Goal: Information Seeking & Learning: Learn about a topic

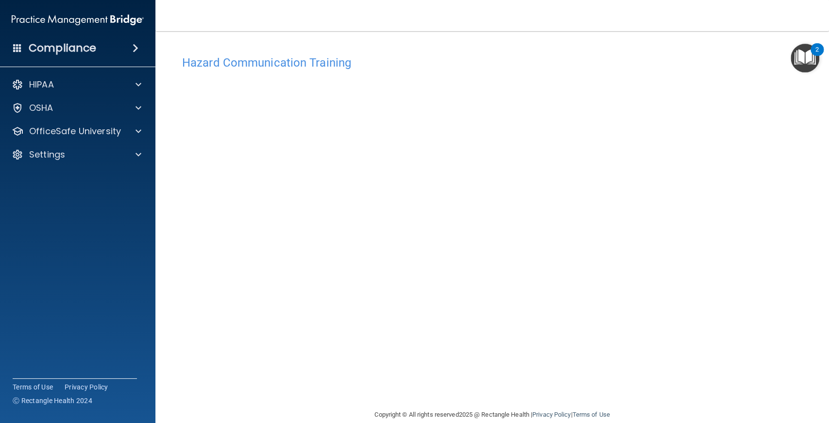
scroll to position [15, 0]
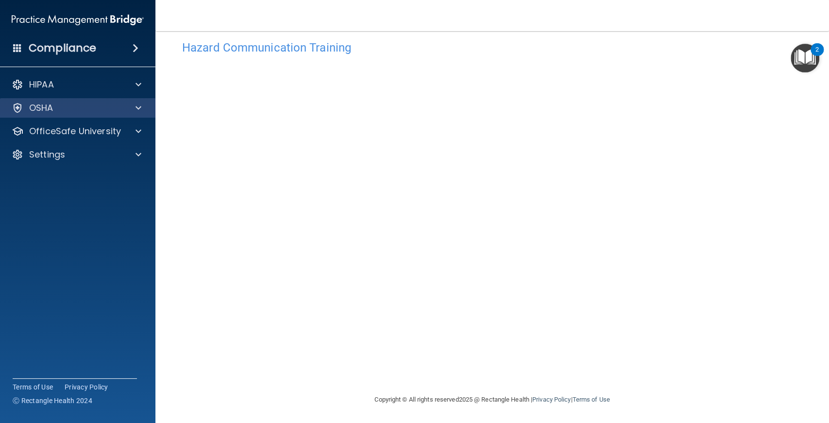
click at [103, 113] on div "OSHA" at bounding box center [64, 108] width 120 height 12
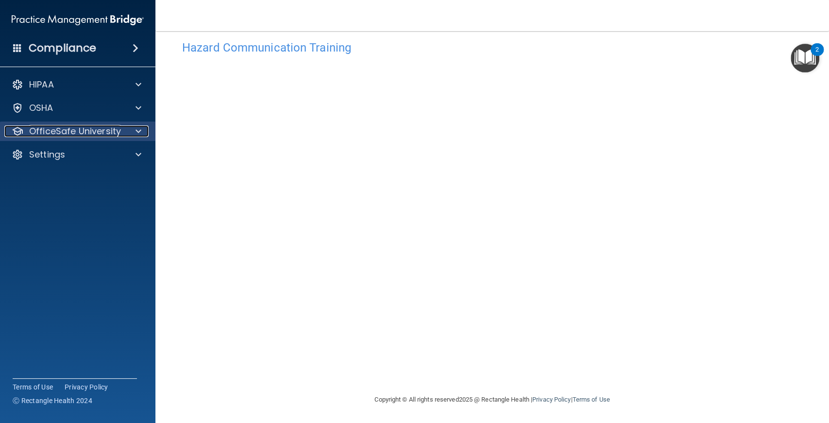
click at [102, 132] on p "OfficeSafe University" at bounding box center [75, 131] width 92 height 12
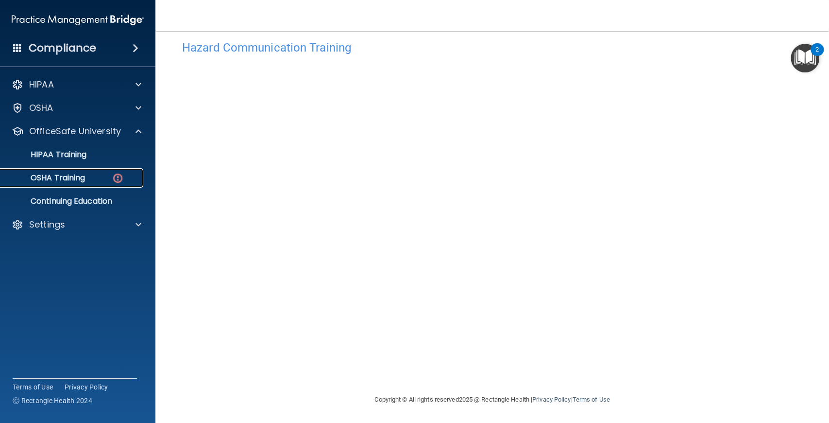
click at [96, 180] on div "OSHA Training" at bounding box center [72, 178] width 133 height 10
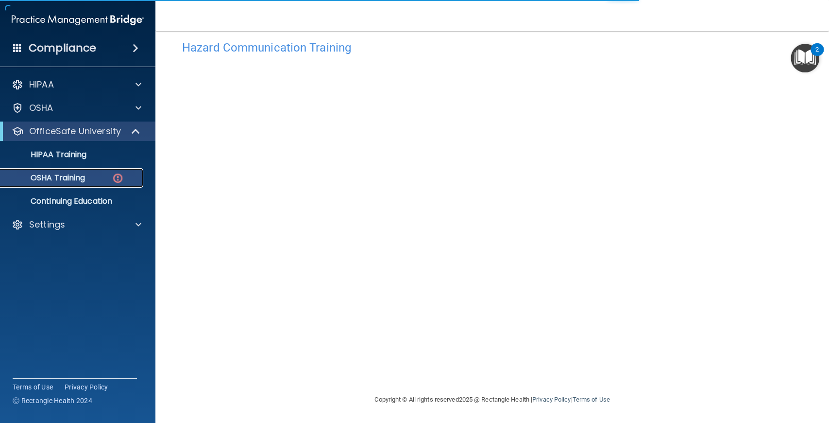
scroll to position [34, 0]
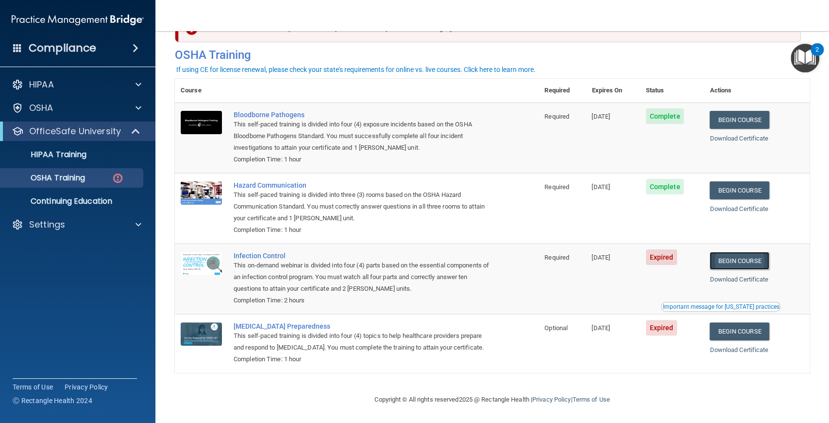
click at [746, 264] on link "Begin Course" at bounding box center [739, 261] width 59 height 18
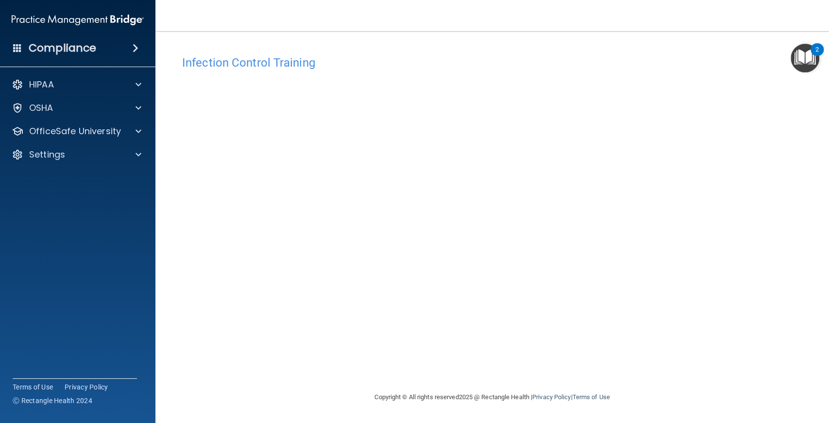
click at [733, 213] on div "Infection Control Training This course doesn’t expire until 04/26/2025. Are you…" at bounding box center [492, 221] width 635 height 341
click at [782, 188] on div "Infection Control Training This course doesn’t expire until 04/26/2025. Are you…" at bounding box center [492, 221] width 635 height 341
click at [120, 132] on p "OfficeSafe University" at bounding box center [75, 131] width 92 height 12
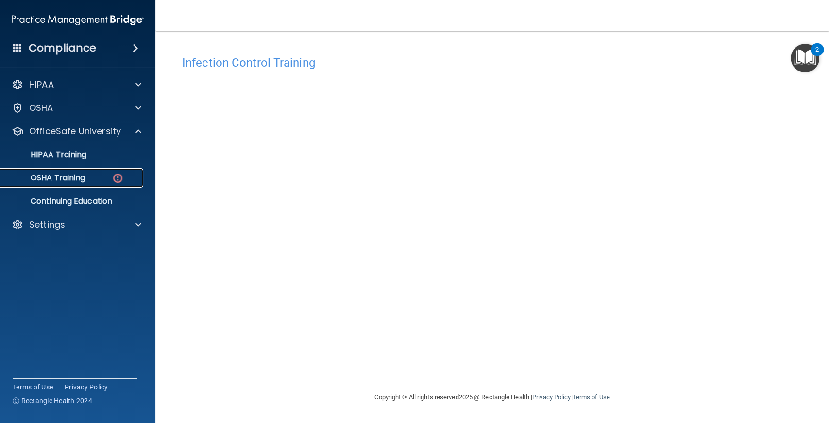
click at [94, 179] on div "OSHA Training" at bounding box center [72, 178] width 133 height 10
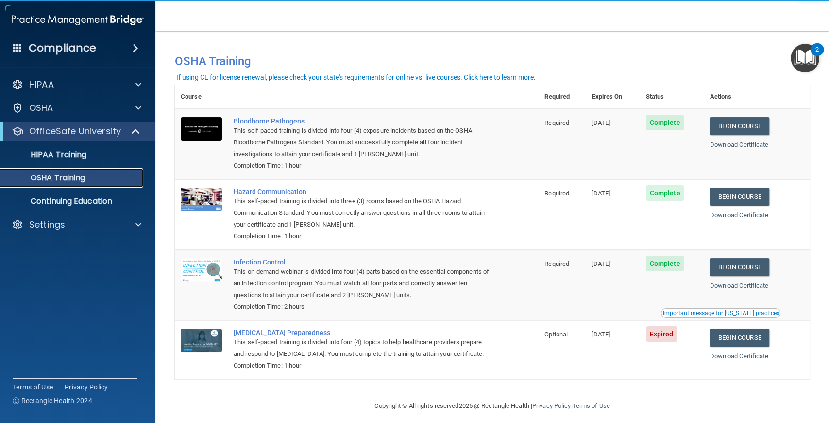
scroll to position [7, 0]
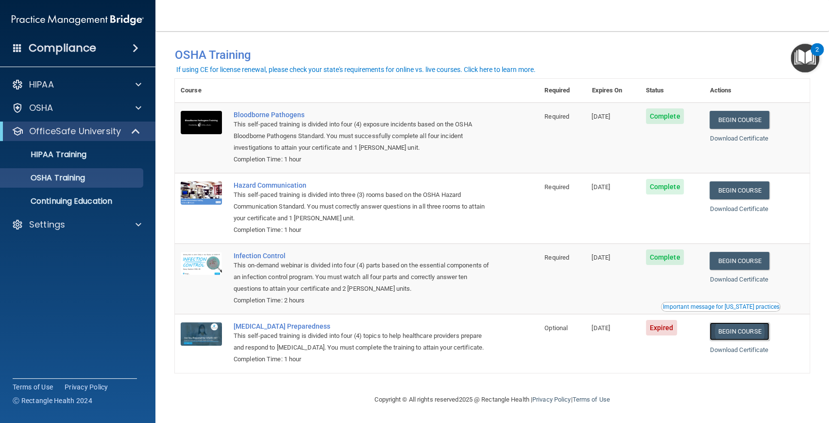
click at [749, 327] on link "Begin Course" at bounding box center [739, 331] width 59 height 18
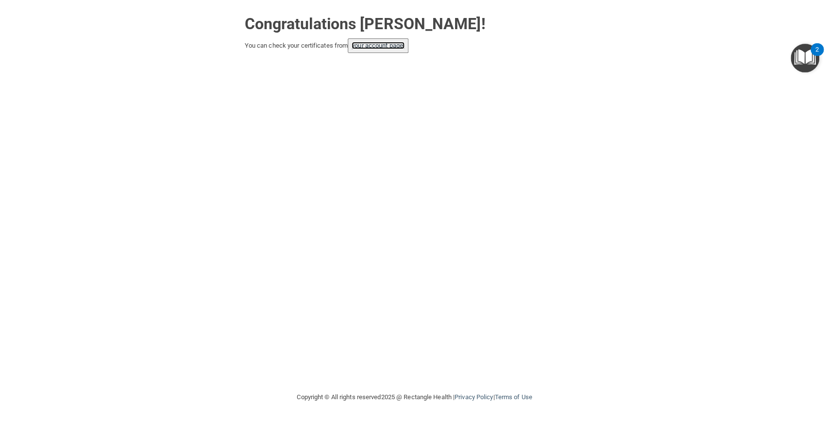
click at [394, 49] on link "your account page!" at bounding box center [378, 45] width 53 height 7
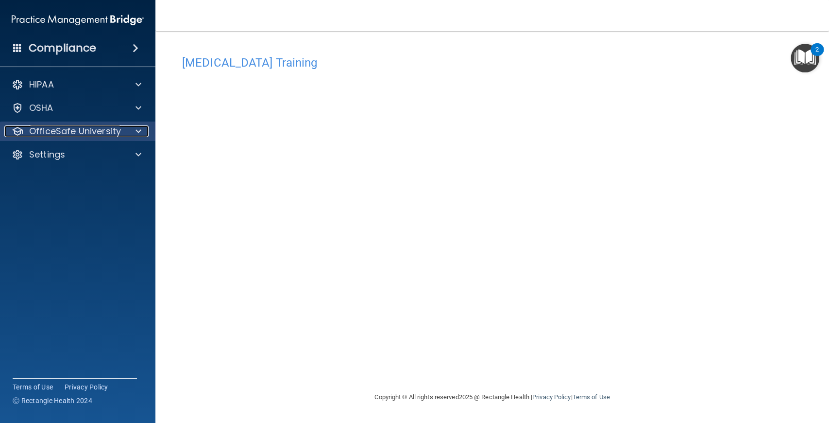
click at [125, 135] on div at bounding box center [137, 131] width 24 height 12
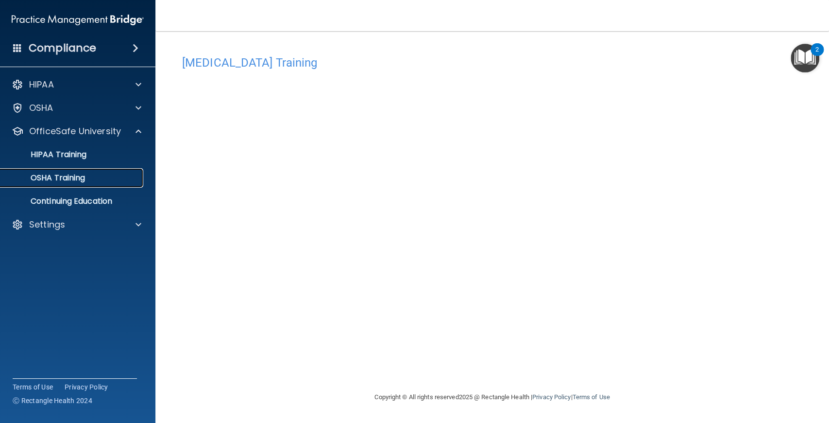
click at [111, 180] on div "OSHA Training" at bounding box center [72, 178] width 133 height 10
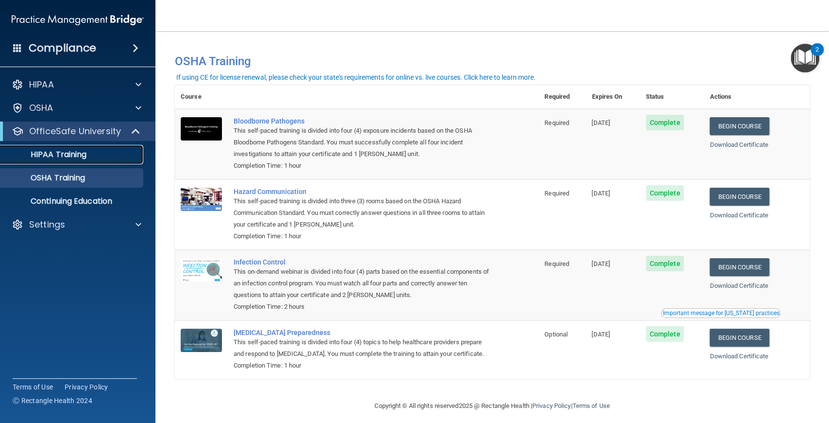
click at [101, 155] on div "HIPAA Training" at bounding box center [72, 155] width 133 height 10
